Goal: Task Accomplishment & Management: Complete application form

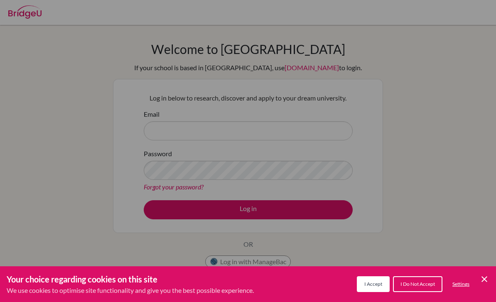
click at [381, 292] on button "I Accept" at bounding box center [373, 284] width 33 height 16
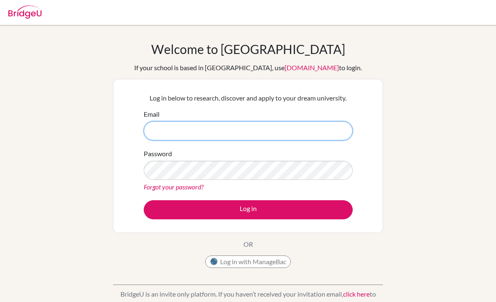
click at [162, 127] on input "Email" at bounding box center [248, 130] width 209 height 19
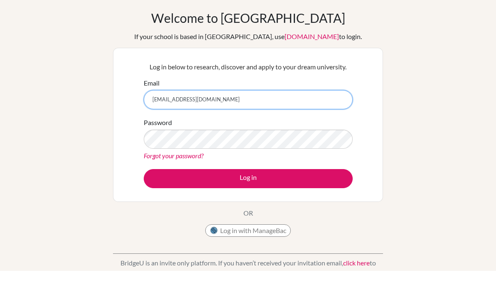
type input "[EMAIL_ADDRESS][DOMAIN_NAME]"
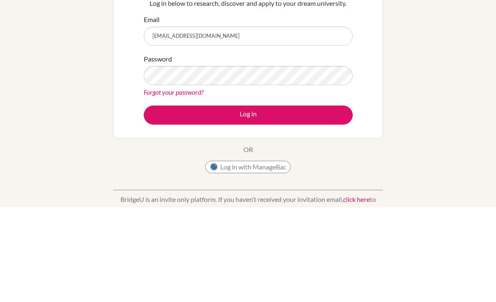
click at [319, 200] on button "Log in" at bounding box center [248, 209] width 209 height 19
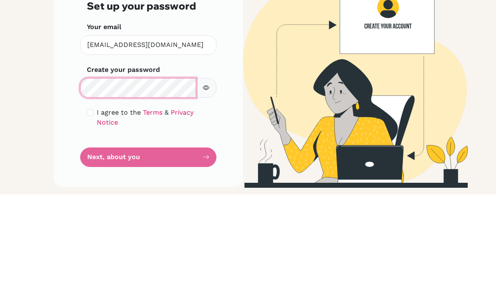
scroll to position [27, 0]
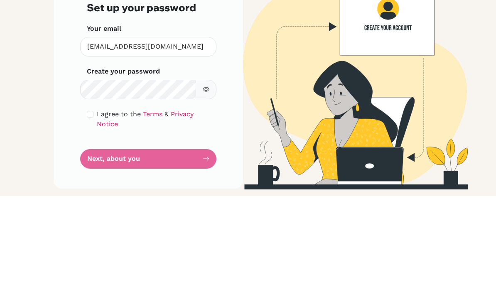
click at [93, 217] on input "checkbox" at bounding box center [90, 220] width 7 height 7
checkbox input "true"
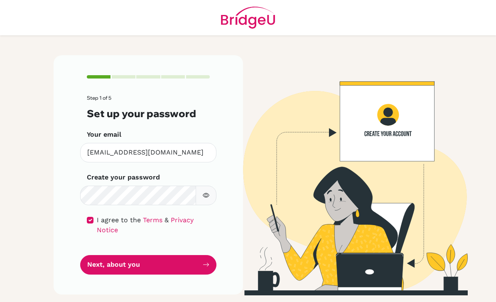
click at [98, 255] on button "Next, about you" at bounding box center [148, 265] width 136 height 20
